Goal: Find specific page/section: Find specific page/section

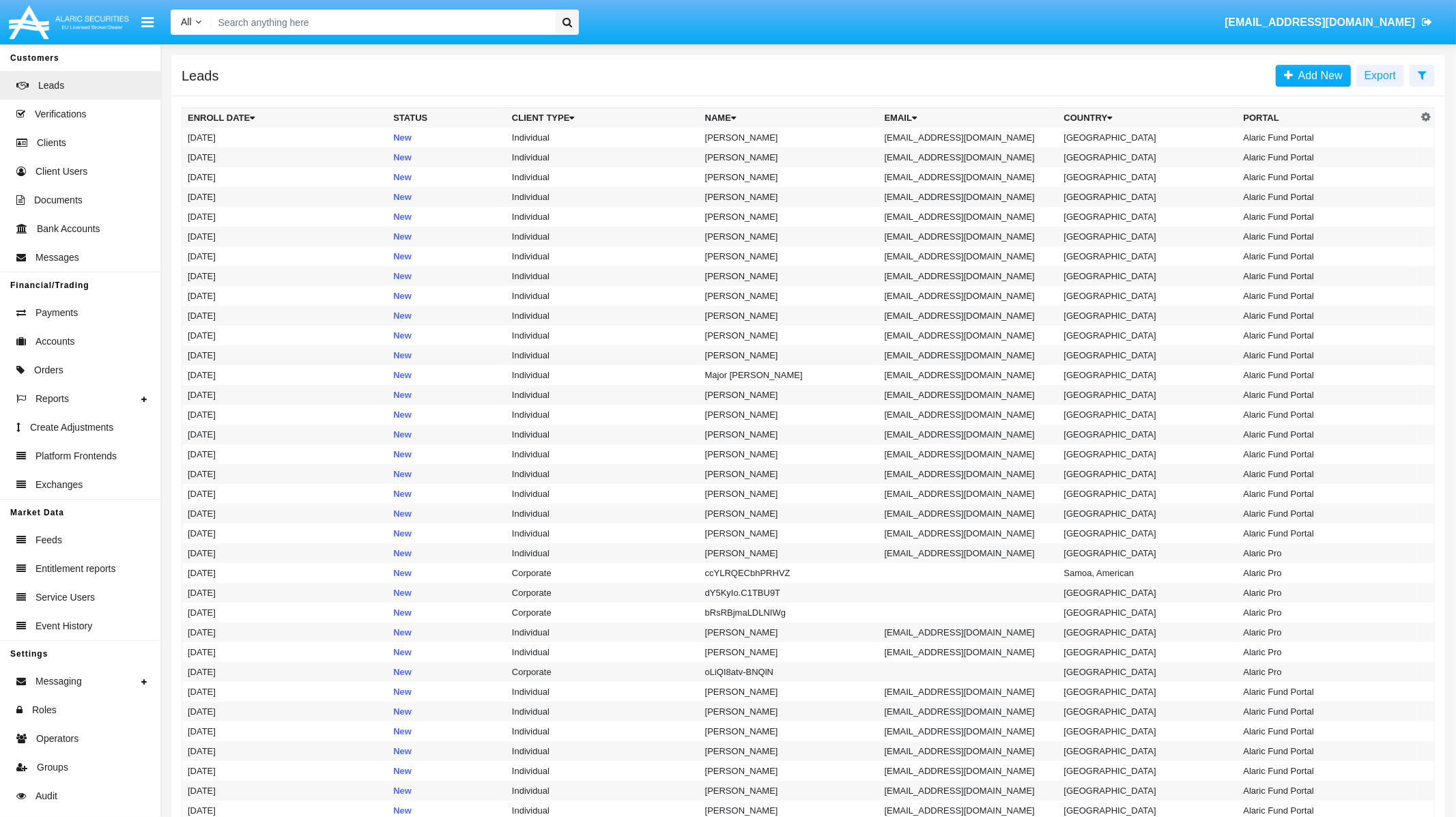
click at [412, 24] on input "Search" at bounding box center [381, 22] width 339 height 25
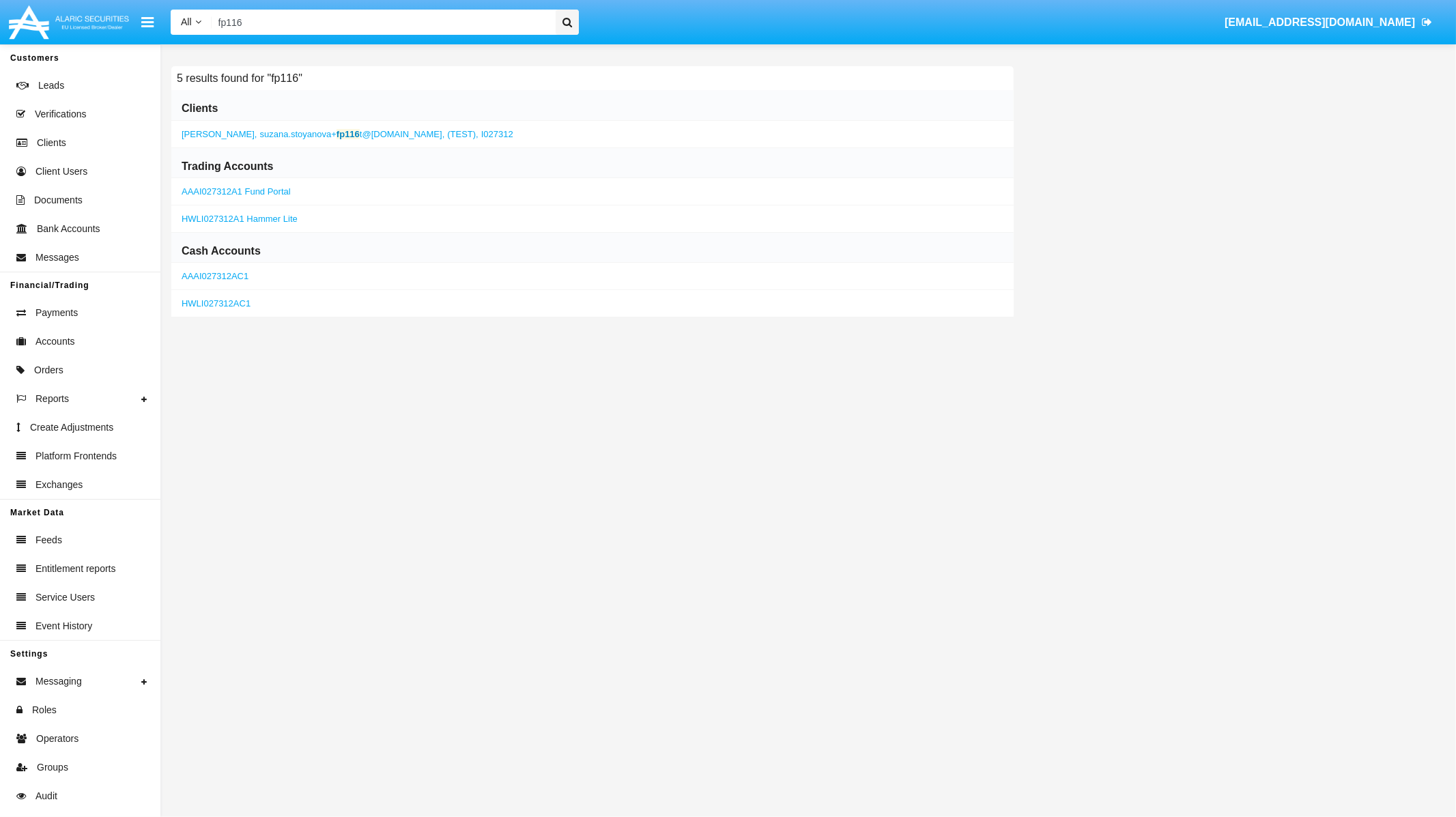
type input "fp116"
click at [394, 131] on span "suzana.stoyanova+ fp116 t@[DOMAIN_NAME]," at bounding box center [353, 134] width 185 height 11
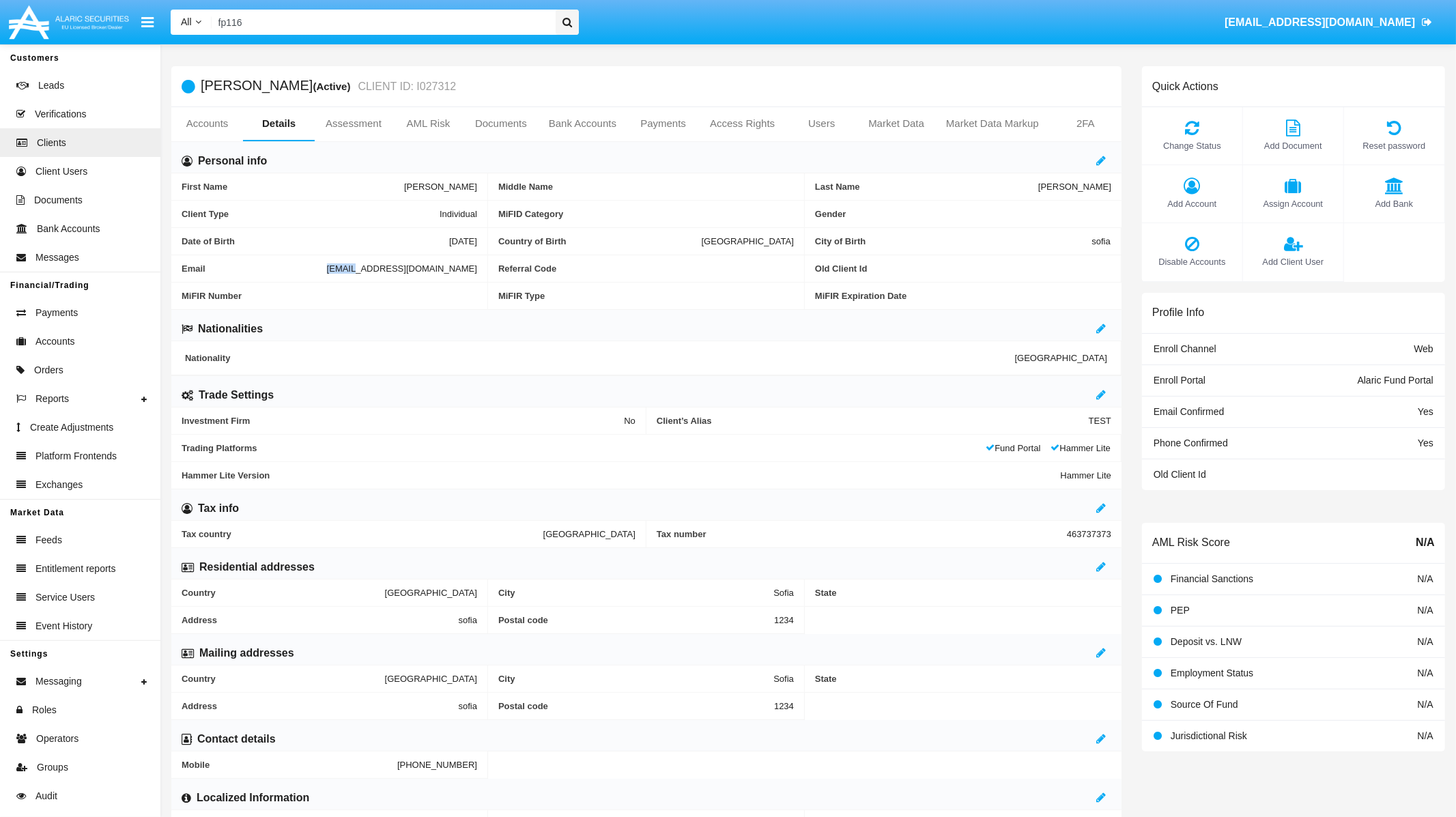
click at [327, 267] on span "[EMAIL_ADDRESS][DOMAIN_NAME]" at bounding box center [401, 268] width 151 height 11
